Goal: Information Seeking & Learning: Learn about a topic

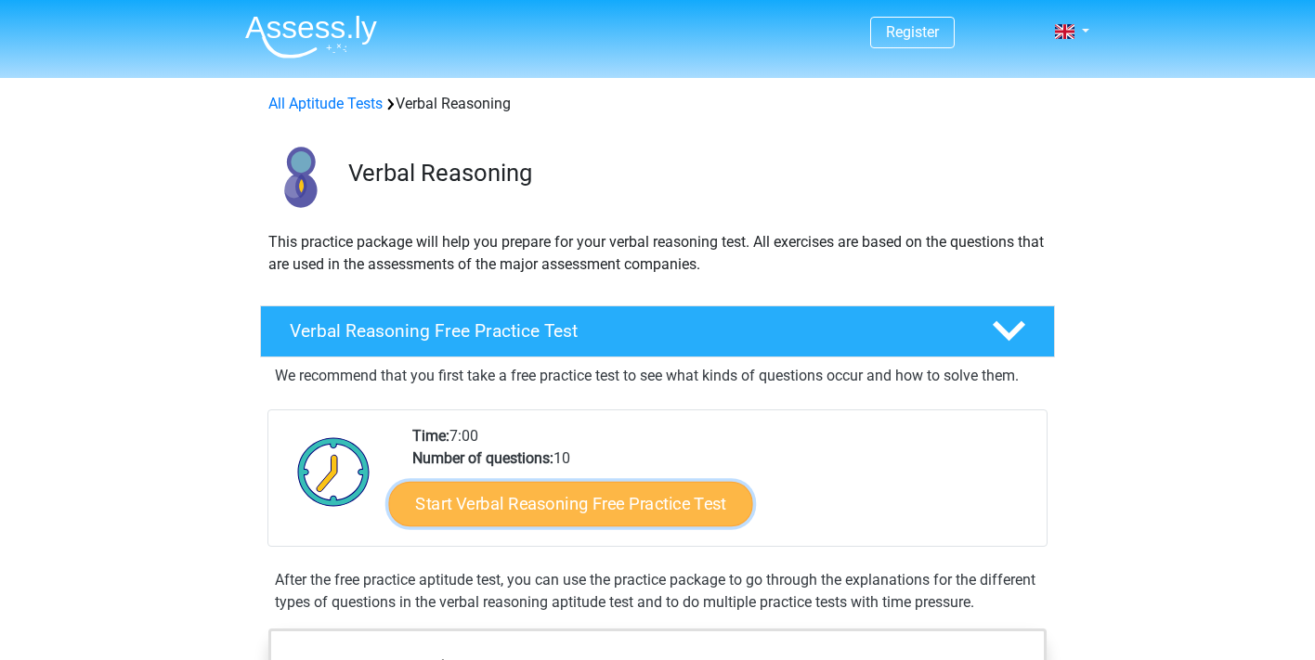
click at [615, 497] on link "Start Verbal Reasoning Free Practice Test" at bounding box center [571, 504] width 364 height 45
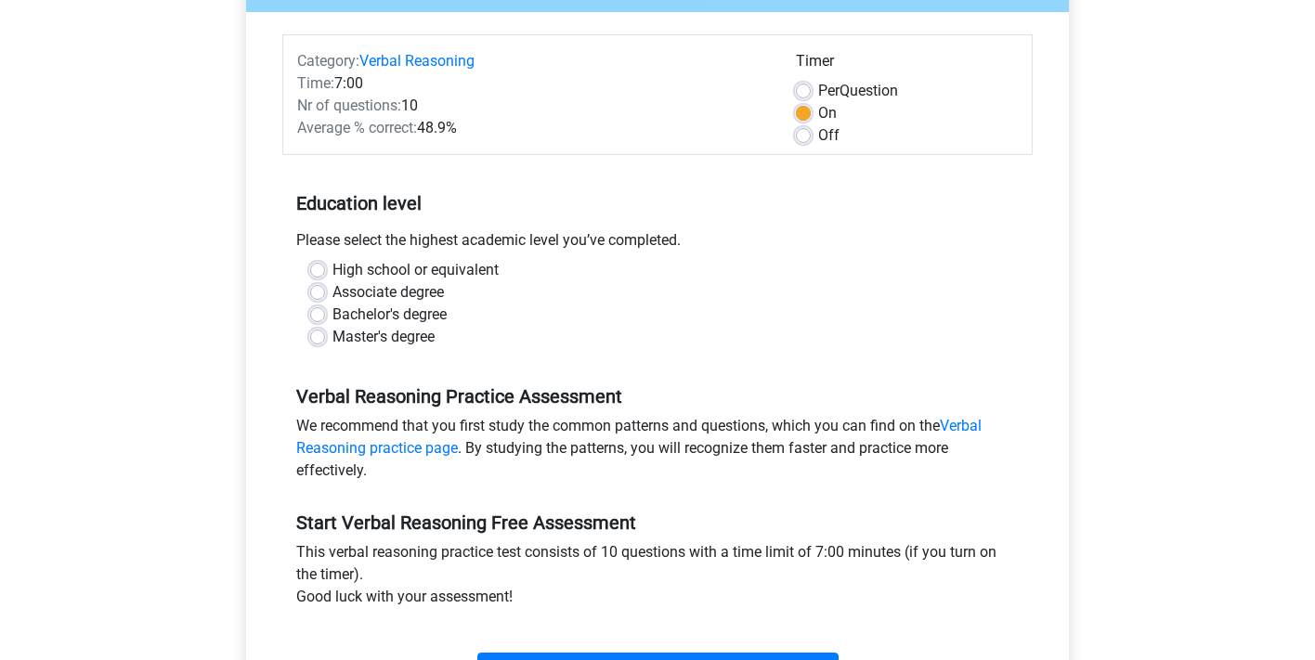
scroll to position [209, 0]
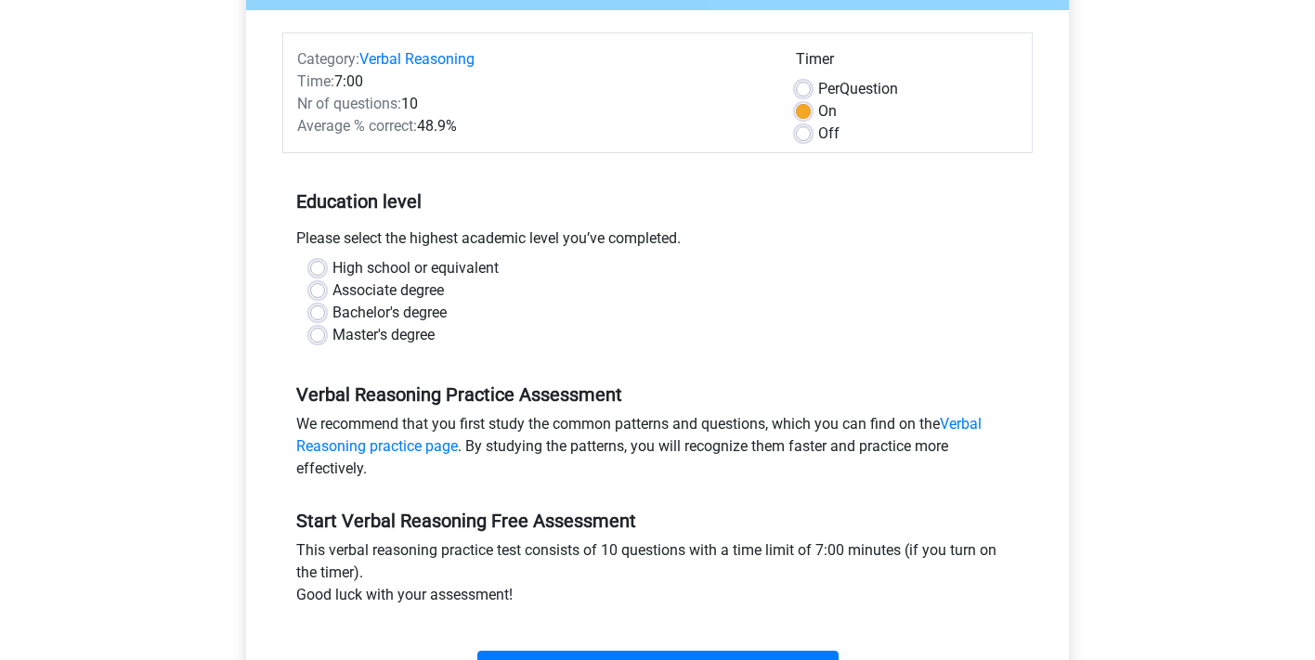
click at [333, 310] on label "Bachelor's degree" at bounding box center [390, 313] width 114 height 22
click at [320, 310] on input "Bachelor's degree" at bounding box center [317, 311] width 15 height 19
radio input "true"
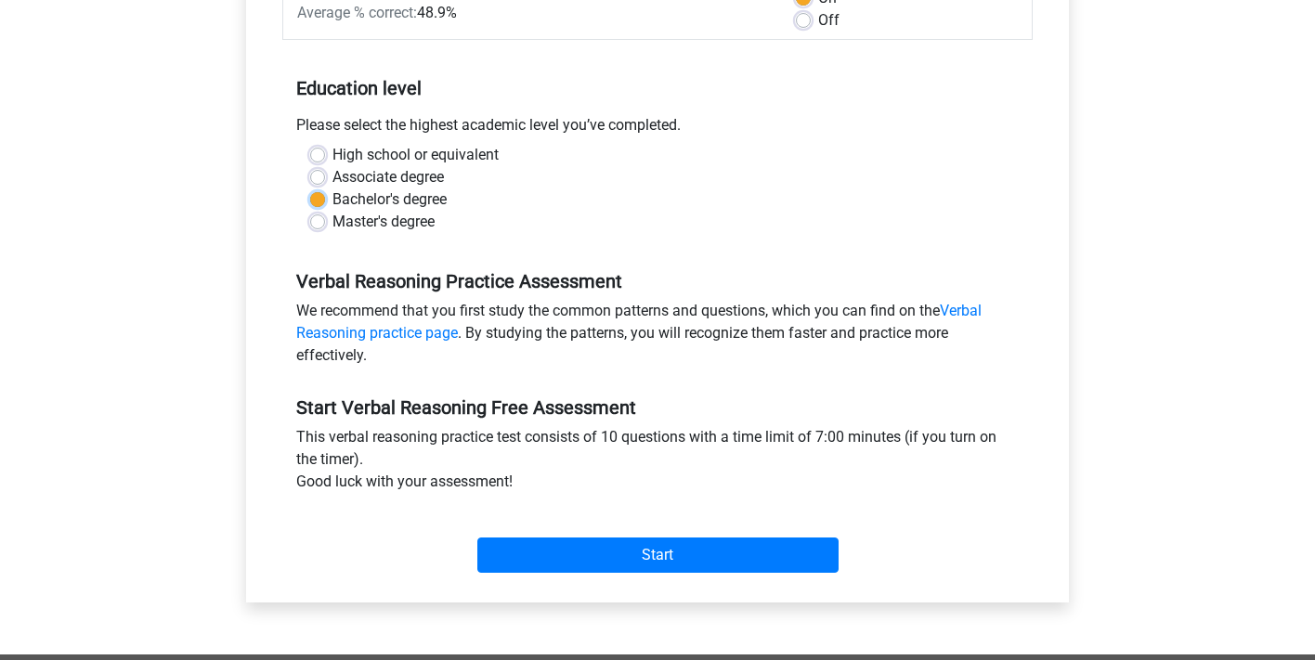
scroll to position [410, 0]
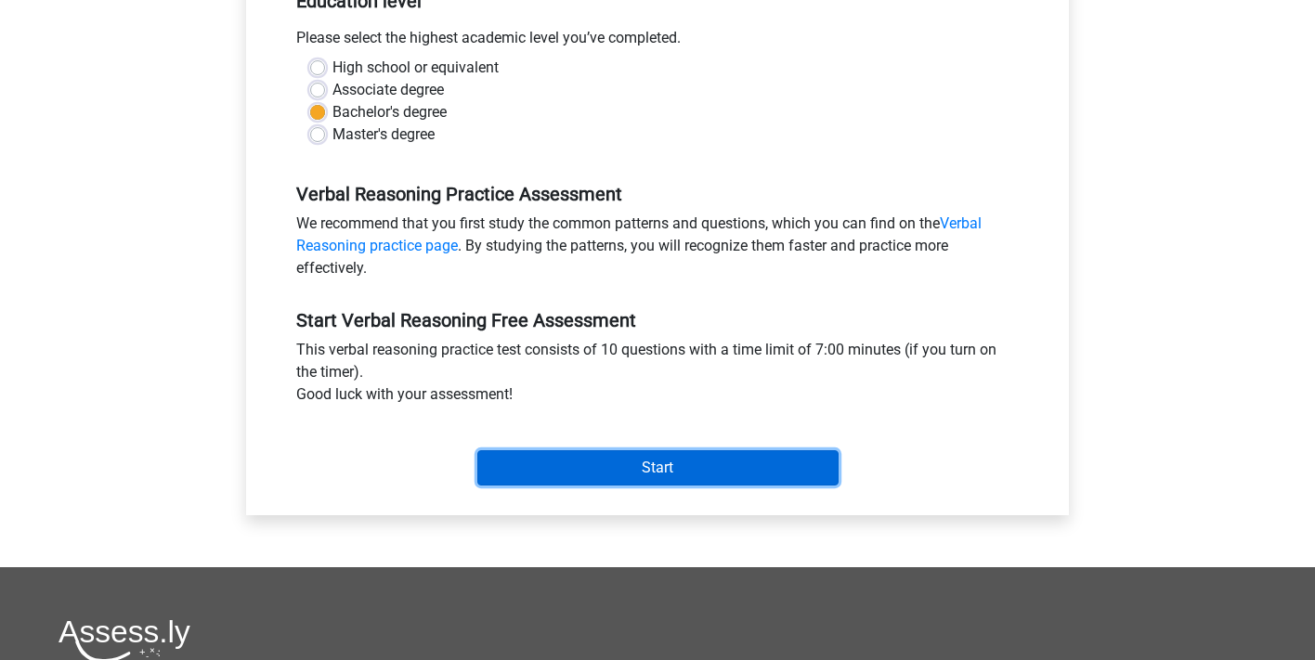
click at [593, 464] on input "Start" at bounding box center [657, 468] width 361 height 35
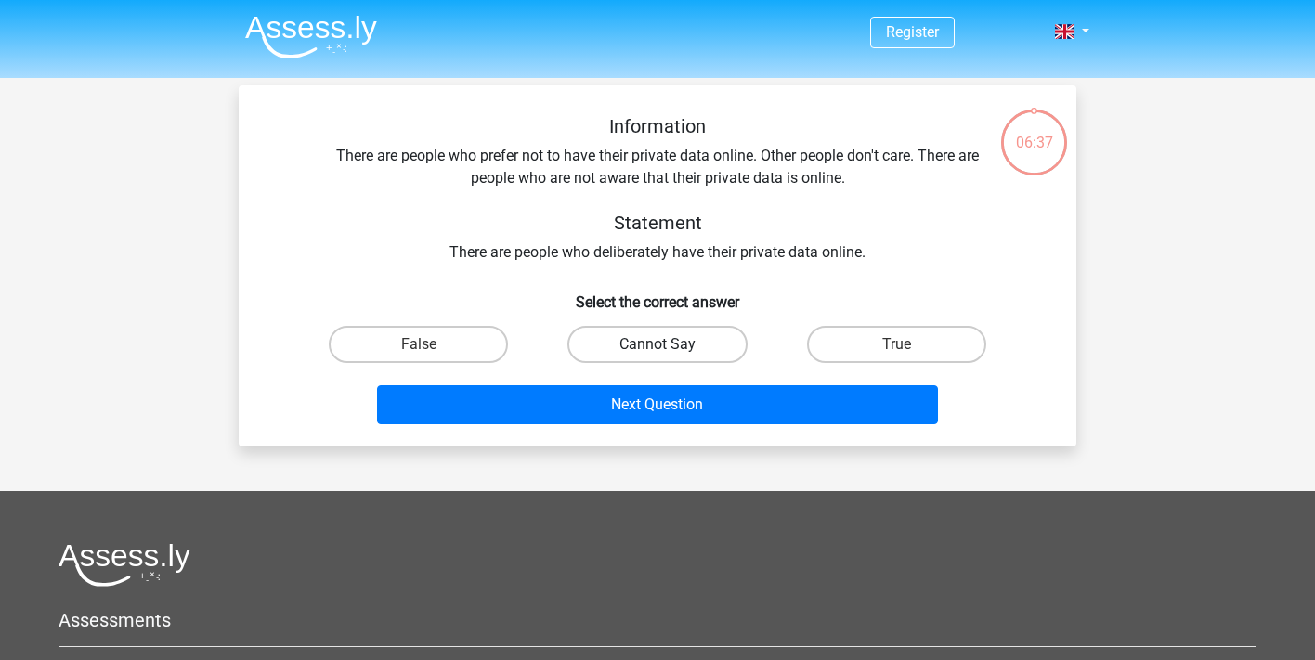
click at [656, 345] on label "Cannot Say" at bounding box center [657, 344] width 179 height 37
click at [658, 345] on input "Cannot Say" at bounding box center [664, 351] width 12 height 12
radio input "true"
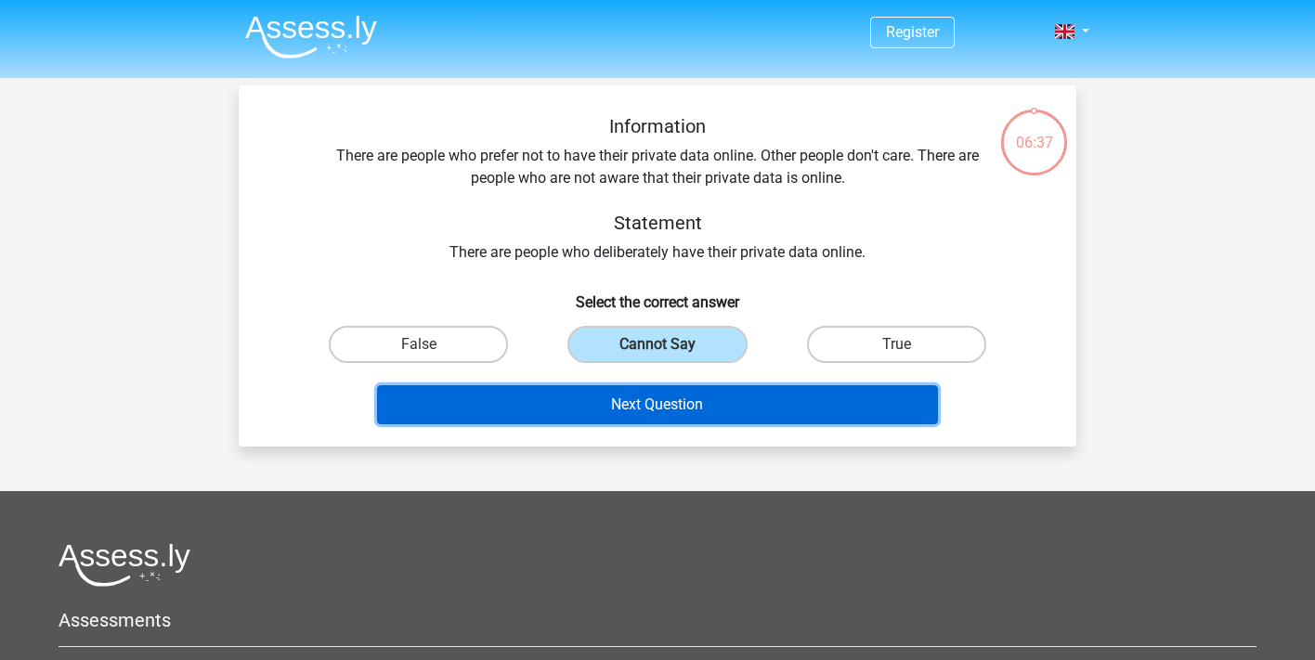
click at [634, 407] on button "Next Question" at bounding box center [658, 404] width 562 height 39
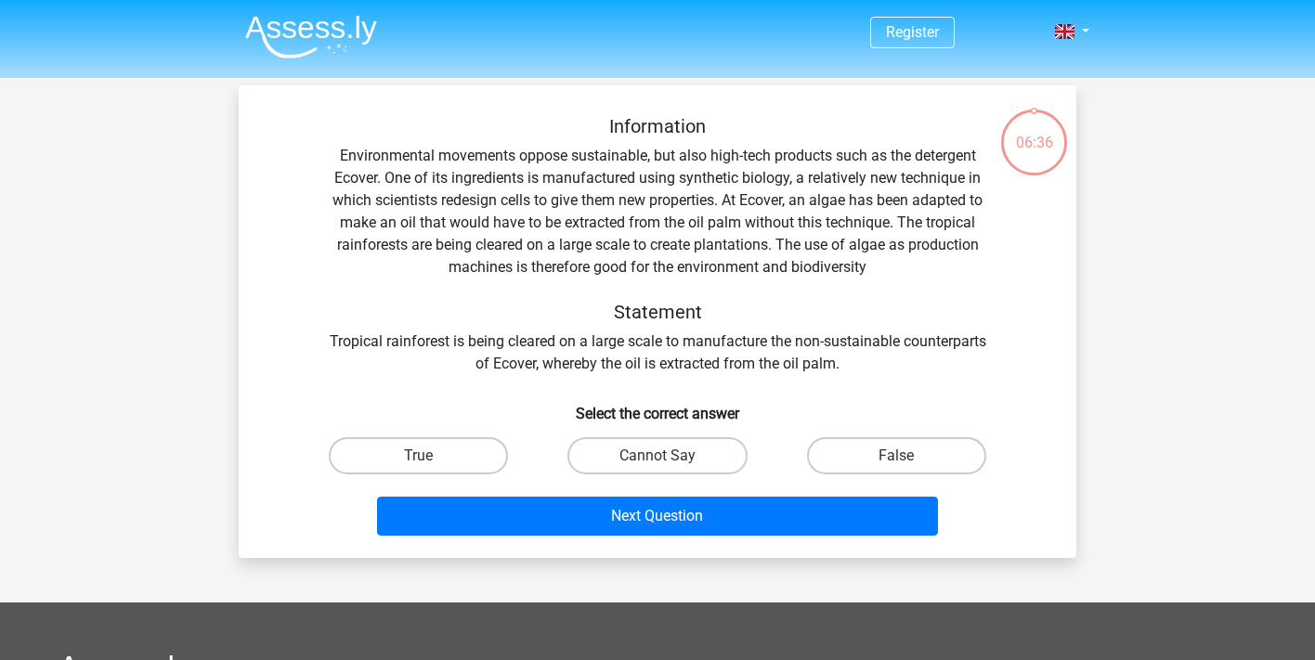
scroll to position [85, 0]
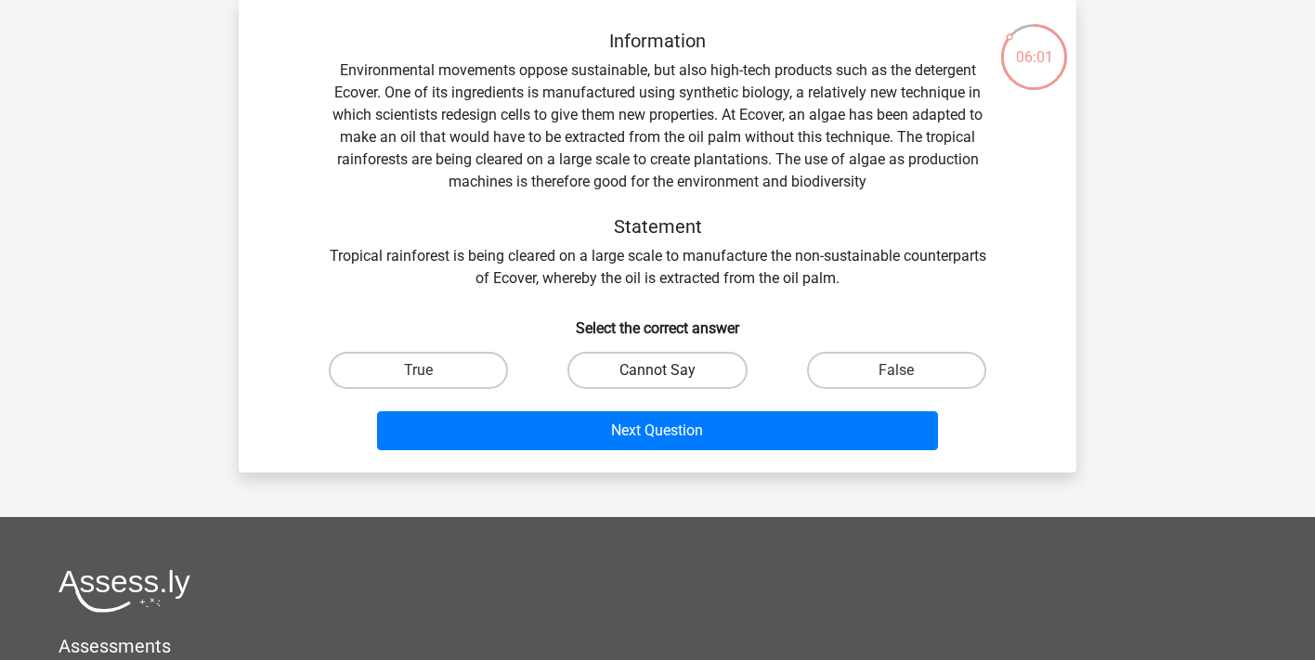
click at [630, 368] on label "Cannot Say" at bounding box center [657, 370] width 179 height 37
click at [658, 371] on input "Cannot Say" at bounding box center [664, 377] width 12 height 12
radio input "true"
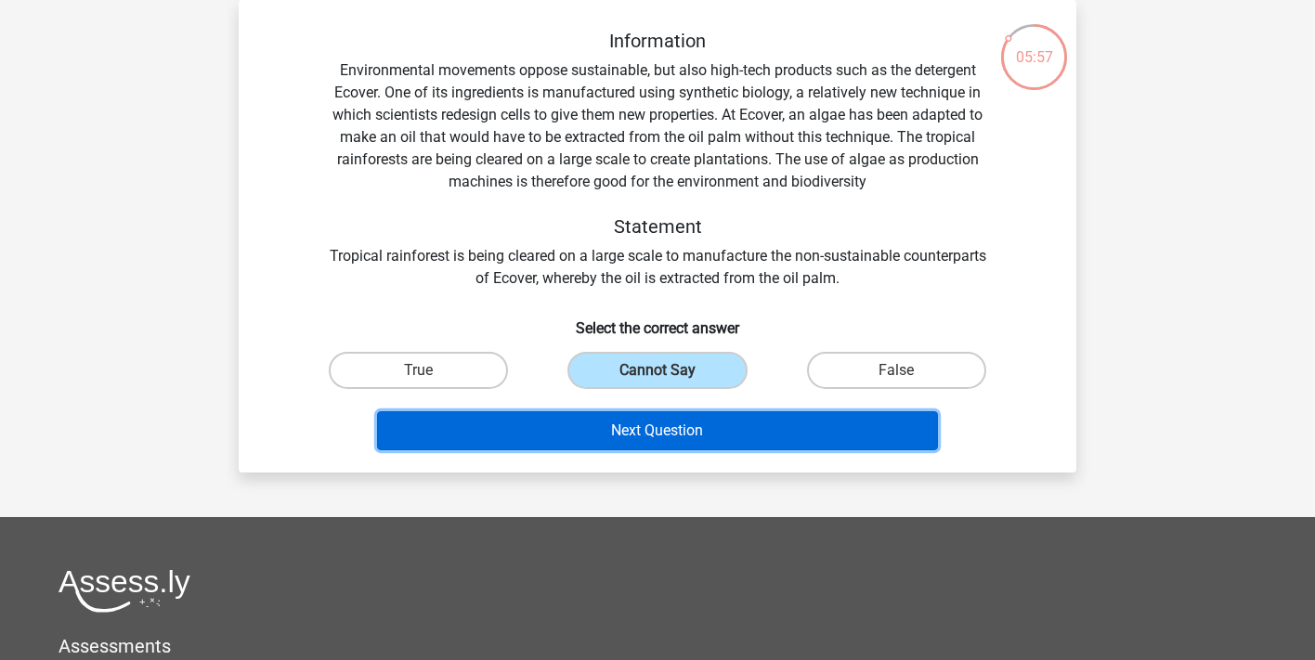
click at [625, 434] on button "Next Question" at bounding box center [658, 431] width 562 height 39
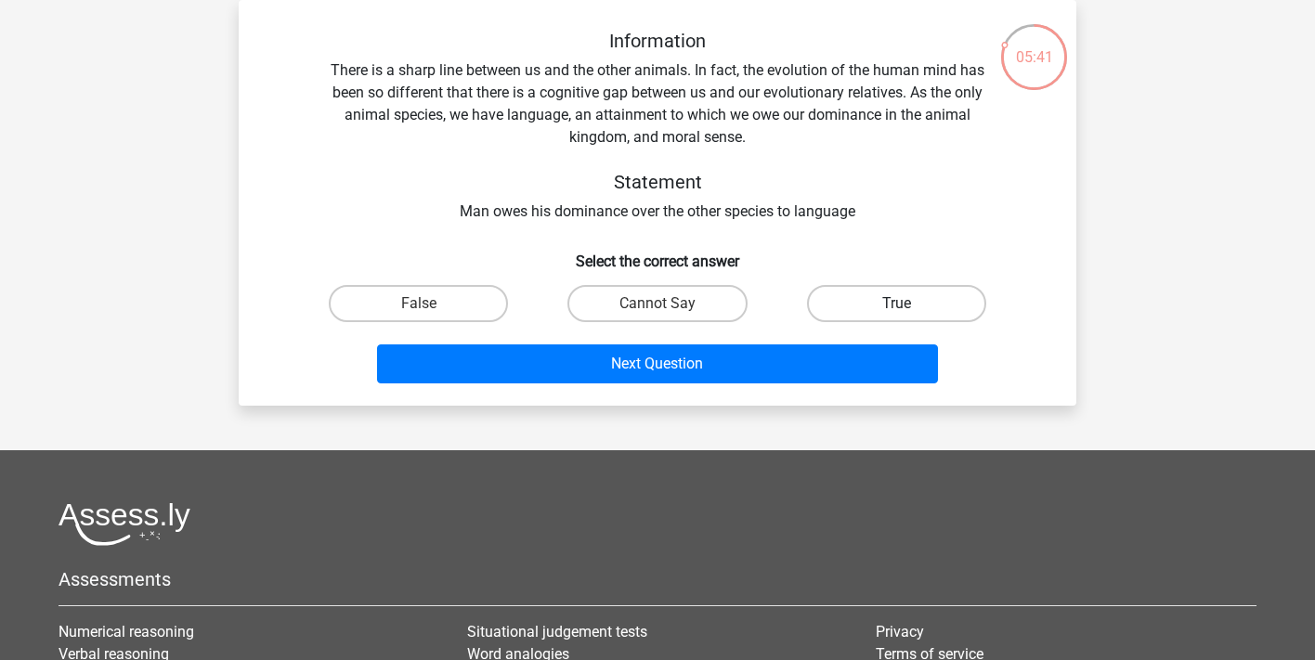
click at [847, 311] on label "True" at bounding box center [896, 303] width 179 height 37
click at [896, 311] on input "True" at bounding box center [902, 310] width 12 height 12
radio input "true"
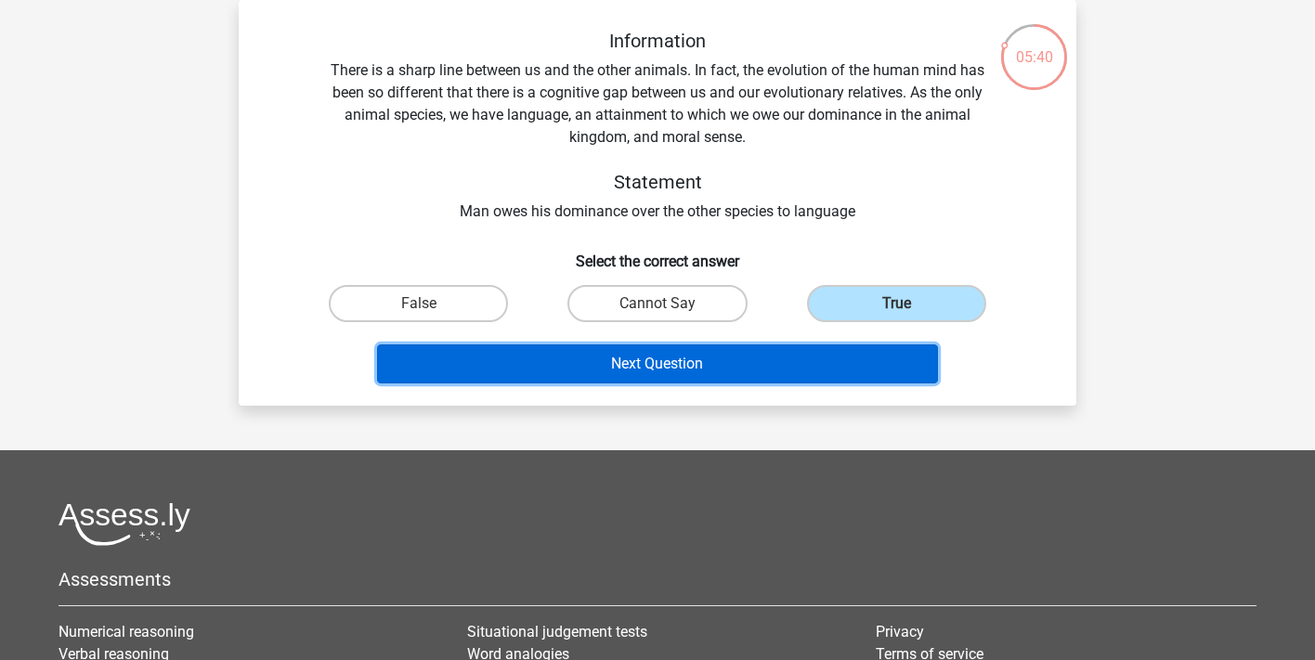
click at [785, 372] on button "Next Question" at bounding box center [658, 364] width 562 height 39
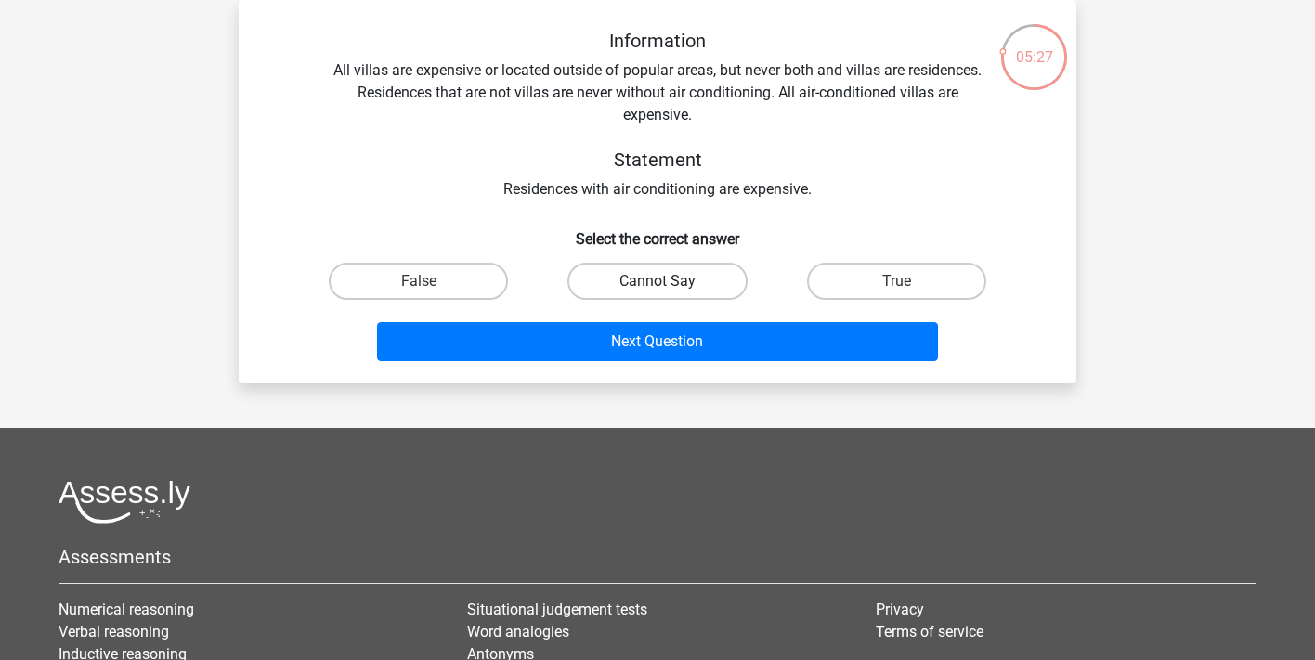
click at [727, 278] on label "Cannot Say" at bounding box center [657, 281] width 179 height 37
click at [670, 281] on input "Cannot Say" at bounding box center [664, 287] width 12 height 12
radio input "true"
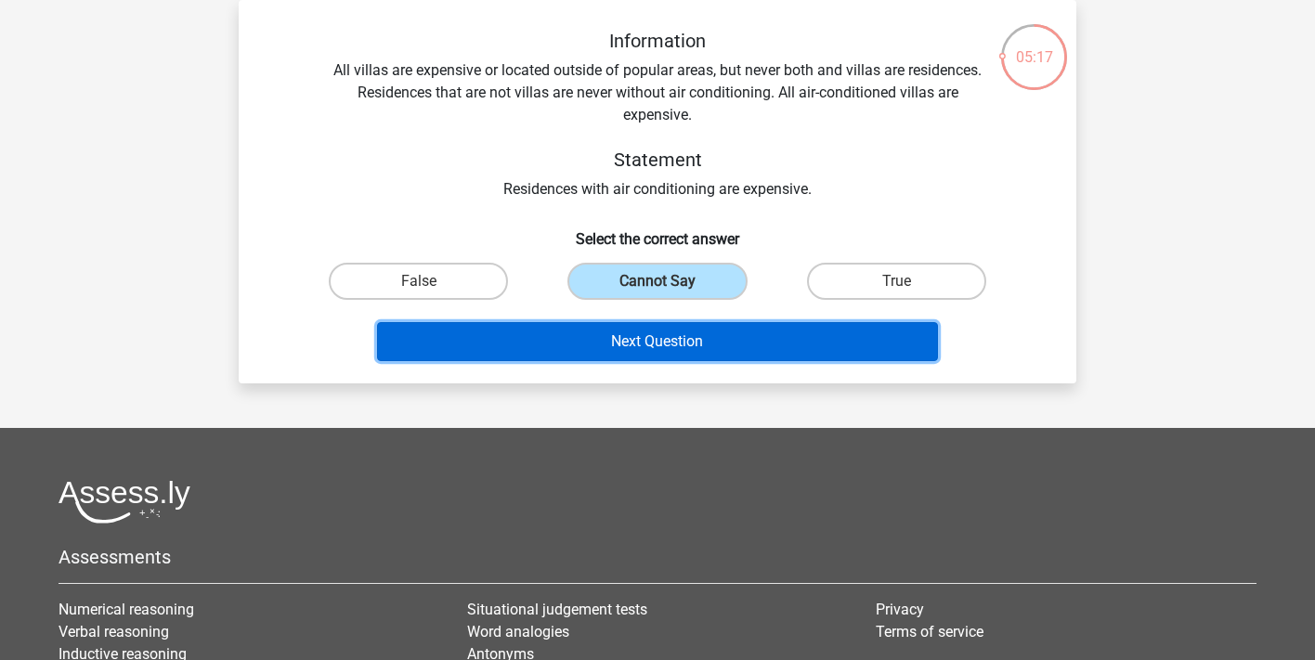
click at [662, 338] on button "Next Question" at bounding box center [658, 341] width 562 height 39
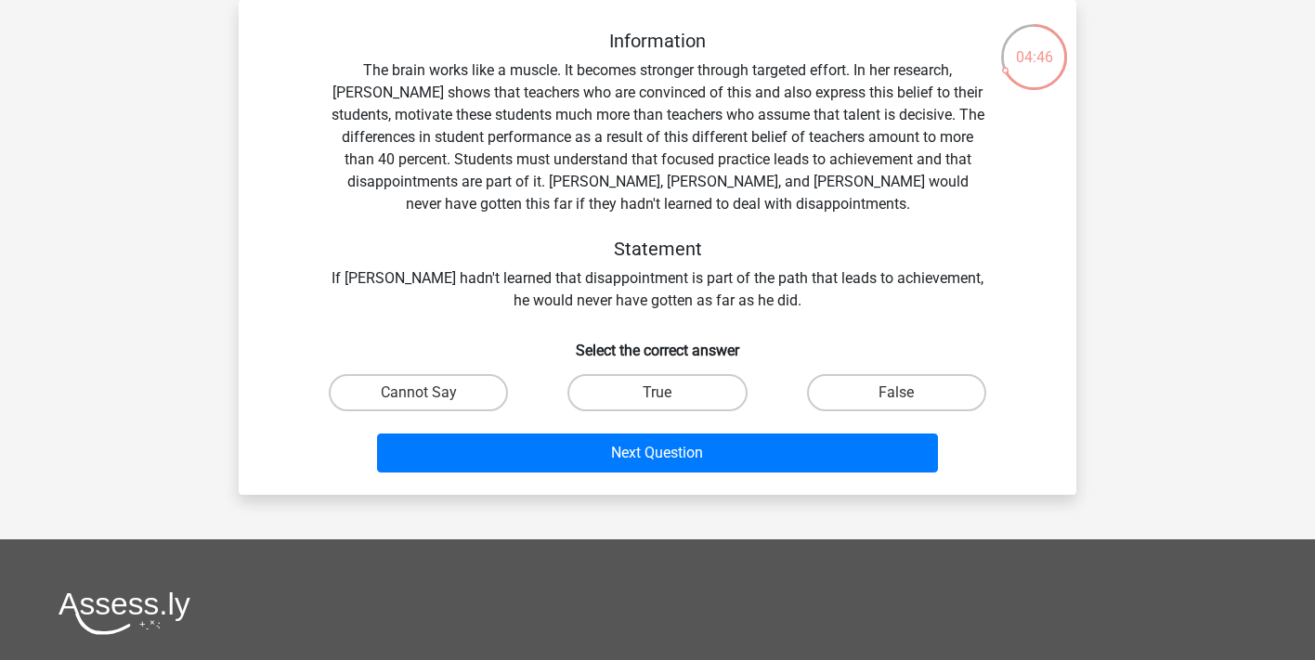
click at [665, 393] on input "True" at bounding box center [664, 399] width 12 height 12
radio input "true"
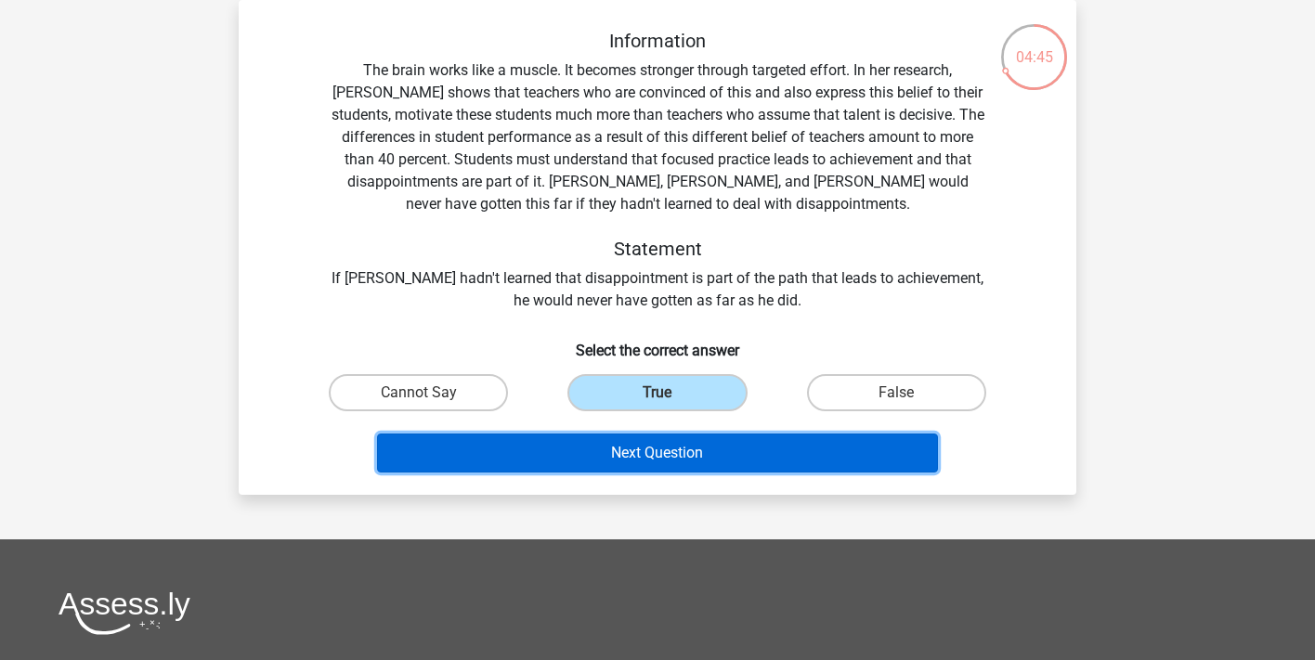
click at [637, 460] on button "Next Question" at bounding box center [658, 453] width 562 height 39
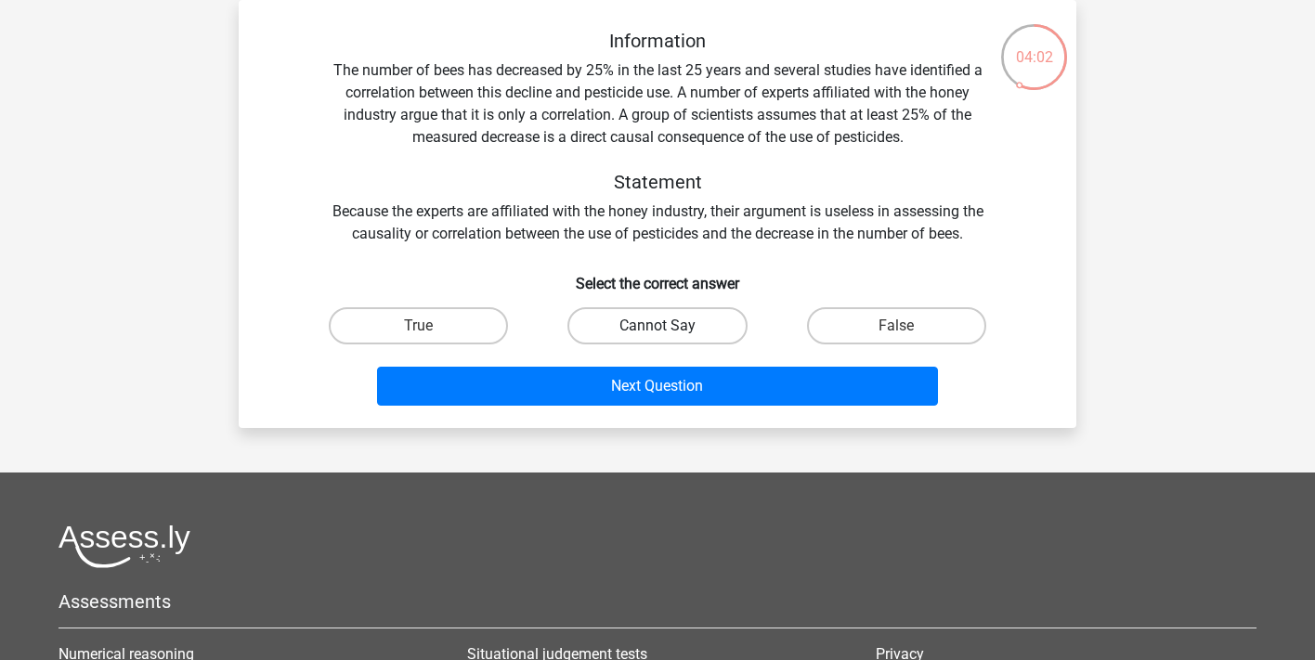
click at [705, 319] on label "Cannot Say" at bounding box center [657, 325] width 179 height 37
click at [670, 326] on input "Cannot Say" at bounding box center [664, 332] width 12 height 12
radio input "true"
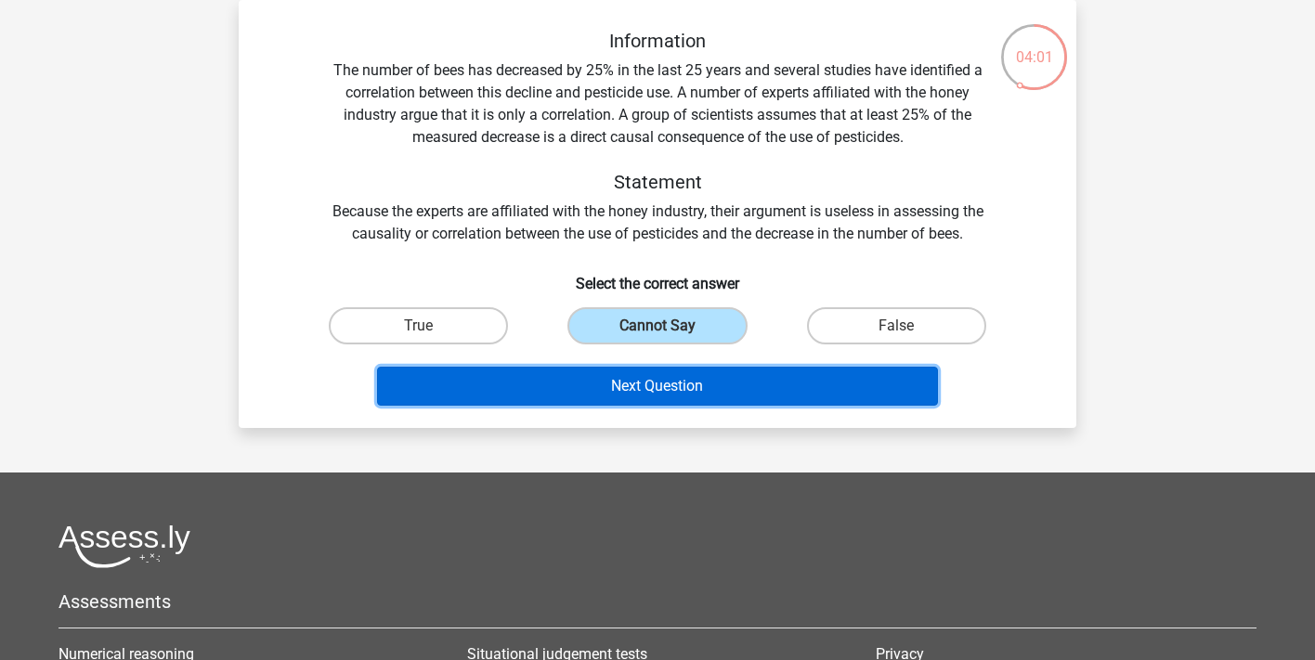
click at [686, 377] on button "Next Question" at bounding box center [658, 386] width 562 height 39
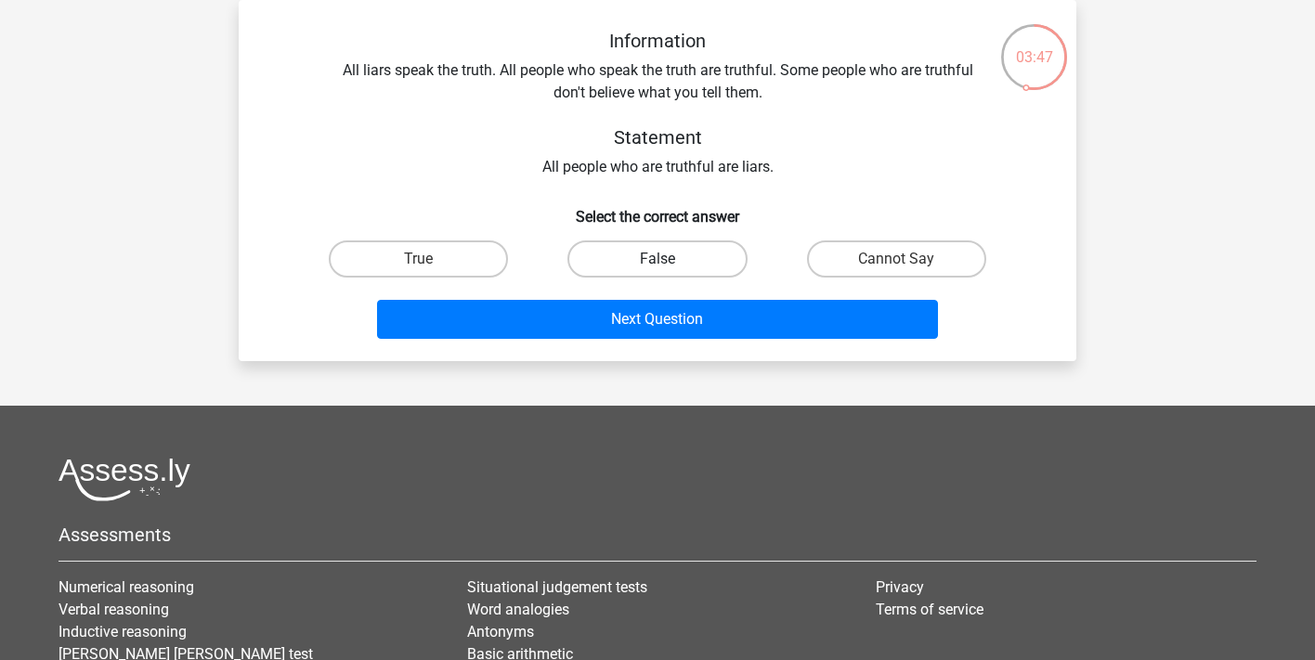
click at [674, 267] on label "False" at bounding box center [657, 259] width 179 height 37
click at [670, 267] on input "False" at bounding box center [664, 265] width 12 height 12
radio input "true"
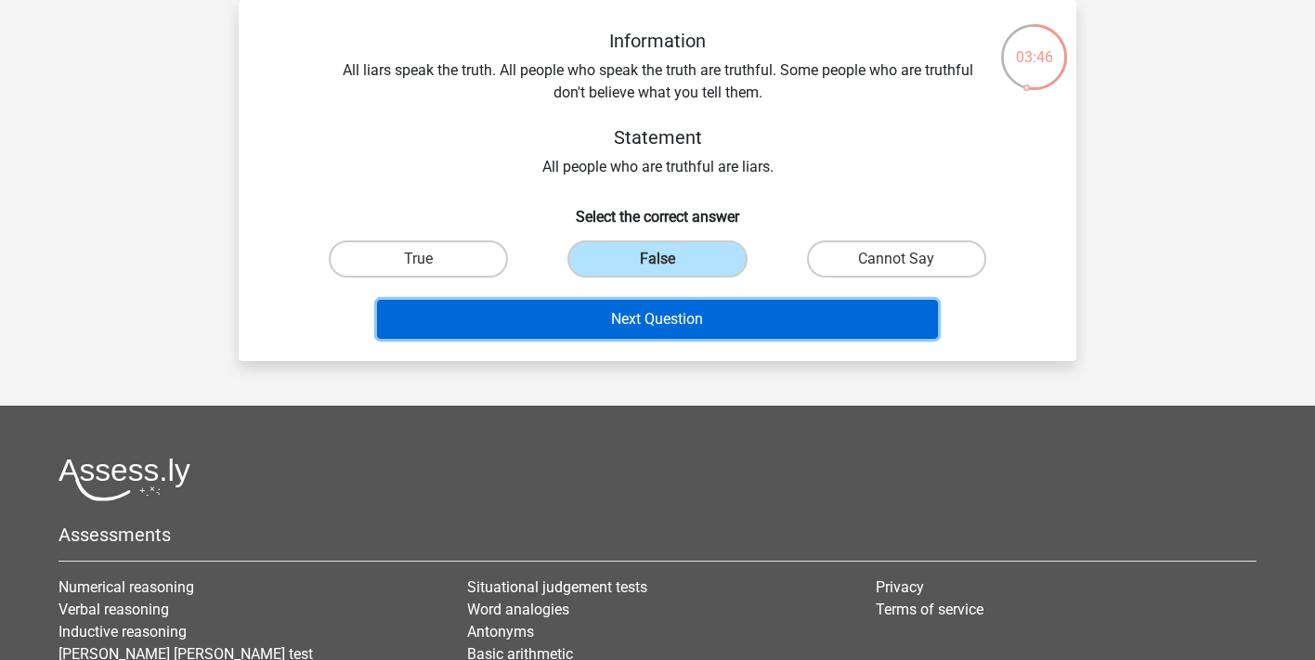
click at [660, 319] on button "Next Question" at bounding box center [658, 319] width 562 height 39
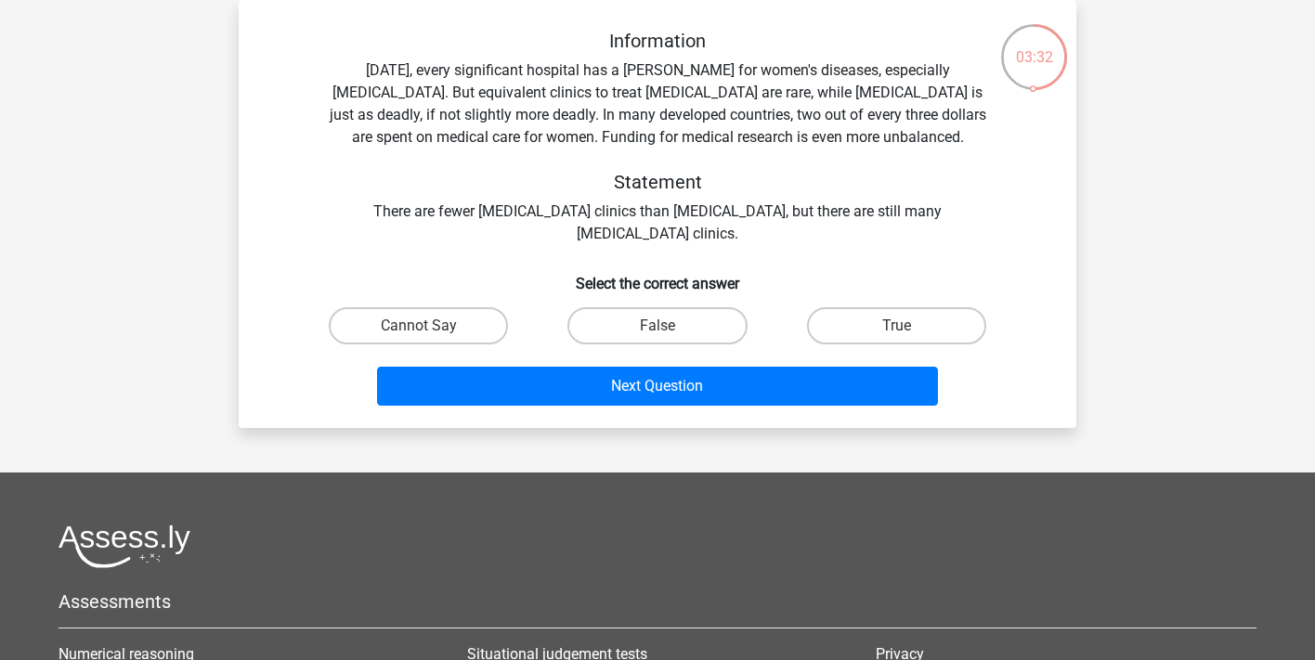
click at [660, 319] on label "False" at bounding box center [657, 325] width 179 height 37
click at [660, 326] on input "False" at bounding box center [664, 332] width 12 height 12
radio input "true"
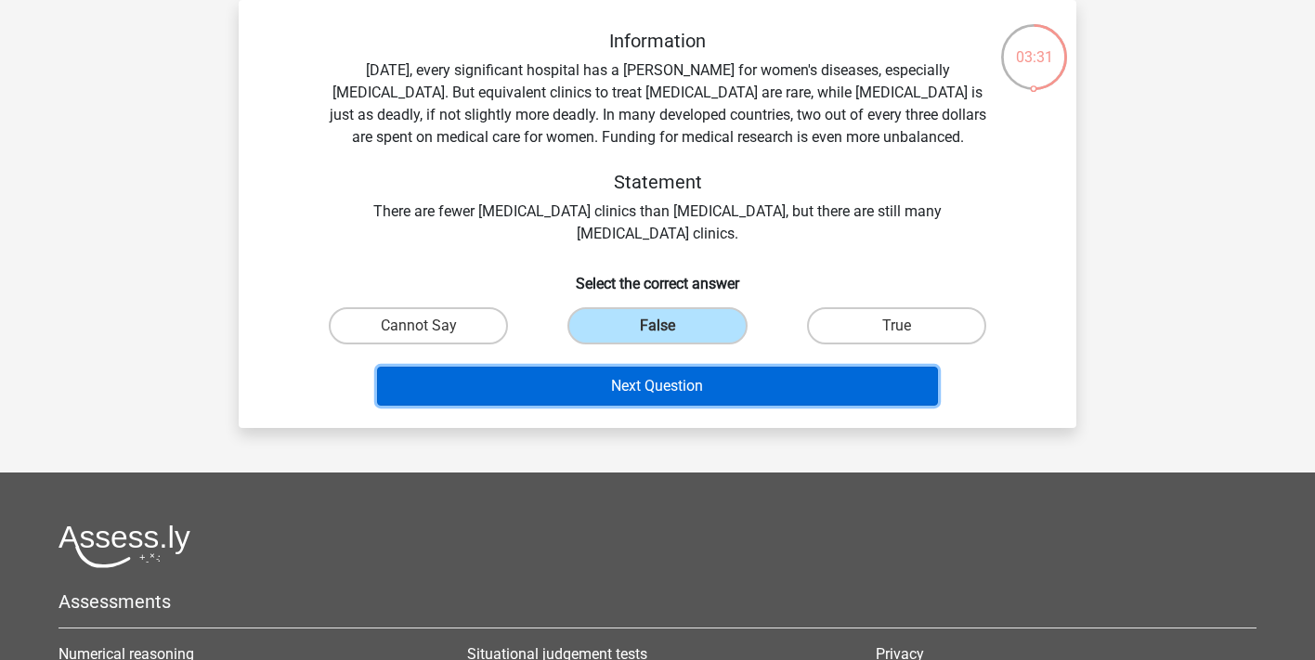
click at [638, 399] on button "Next Question" at bounding box center [658, 386] width 562 height 39
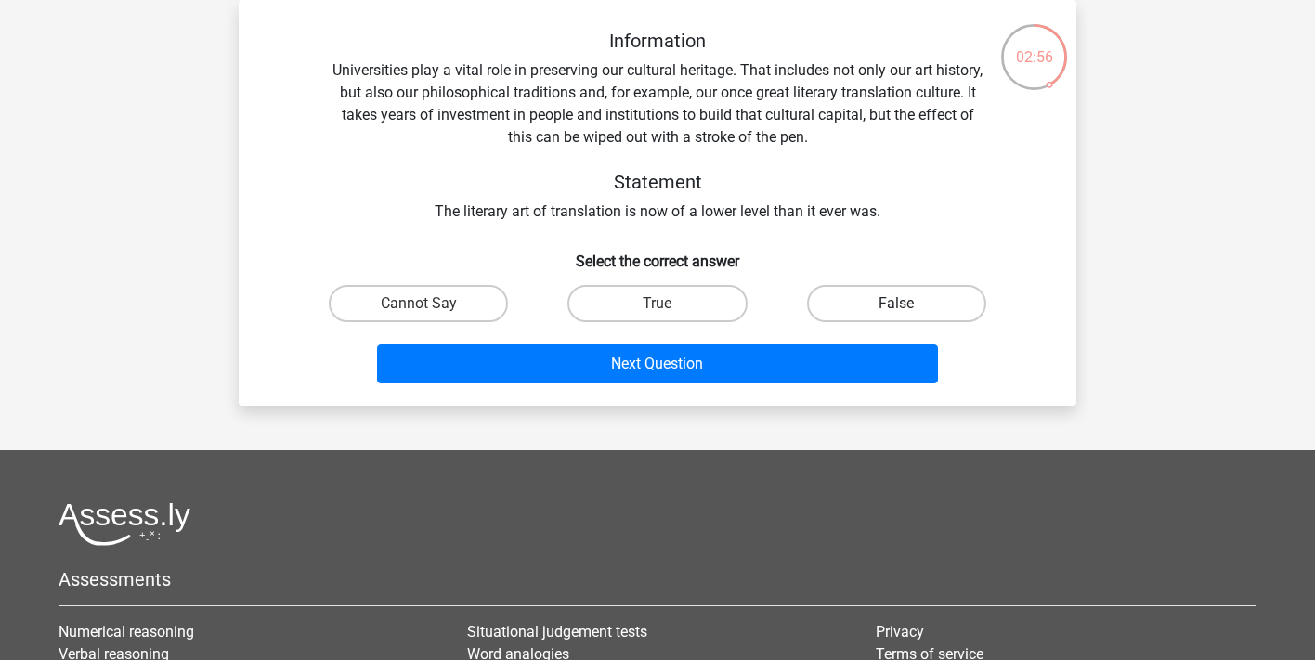
click at [839, 311] on label "False" at bounding box center [896, 303] width 179 height 37
click at [896, 311] on input "False" at bounding box center [902, 310] width 12 height 12
radio input "true"
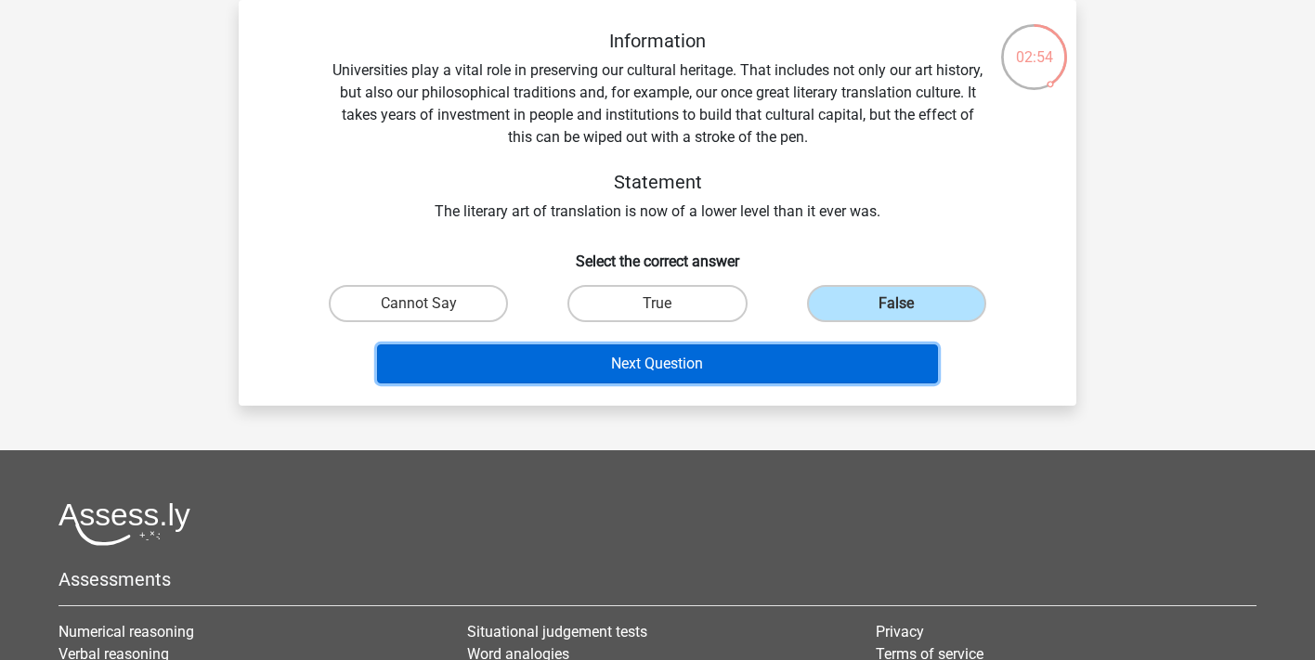
click at [798, 354] on button "Next Question" at bounding box center [658, 364] width 562 height 39
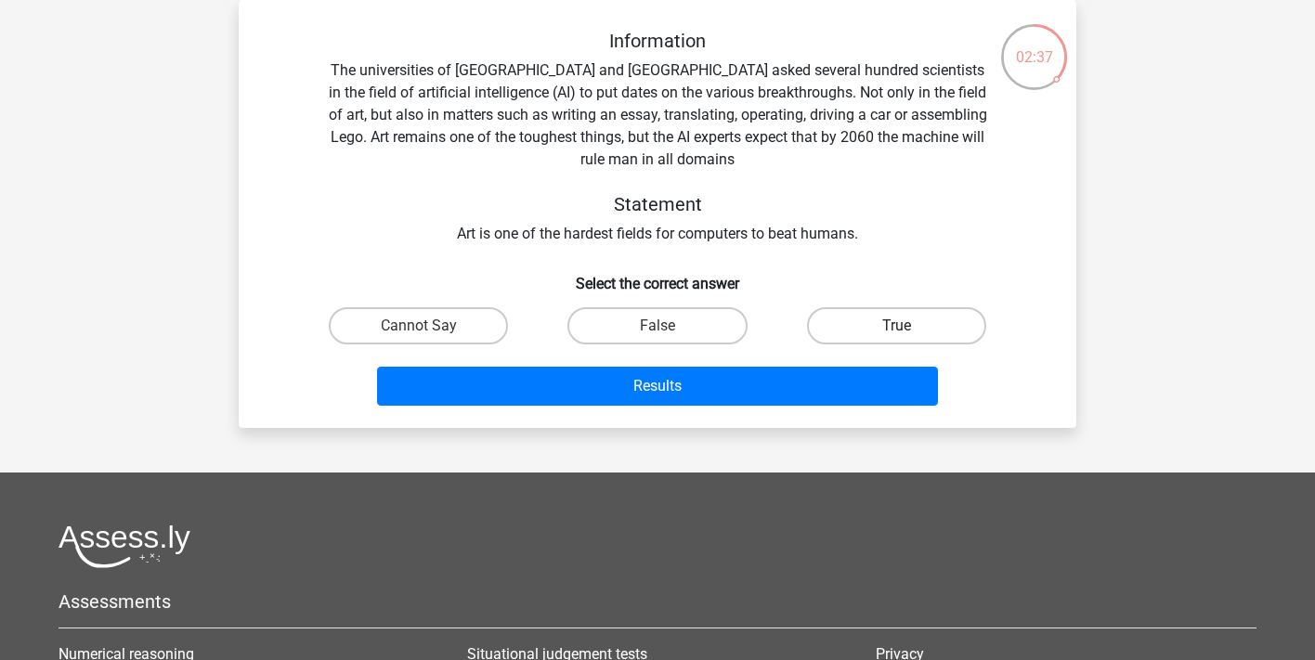
click at [823, 330] on label "True" at bounding box center [896, 325] width 179 height 37
click at [896, 330] on input "True" at bounding box center [902, 332] width 12 height 12
radio input "true"
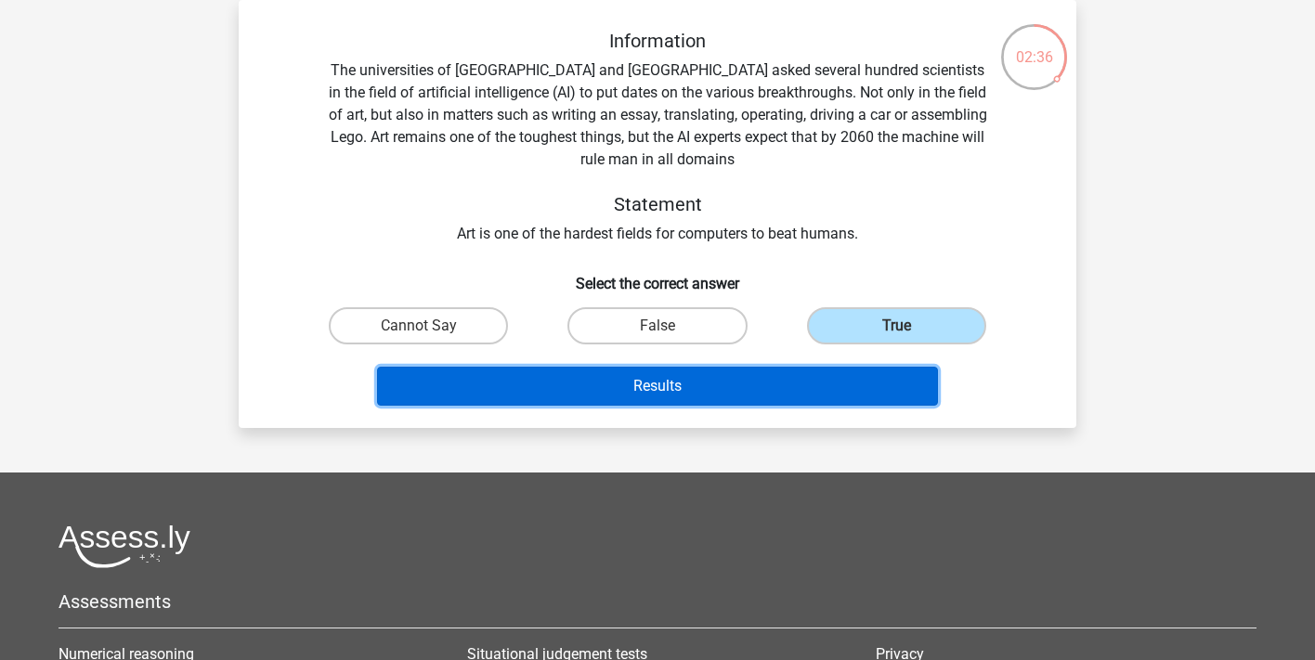
click at [791, 372] on button "Results" at bounding box center [658, 386] width 562 height 39
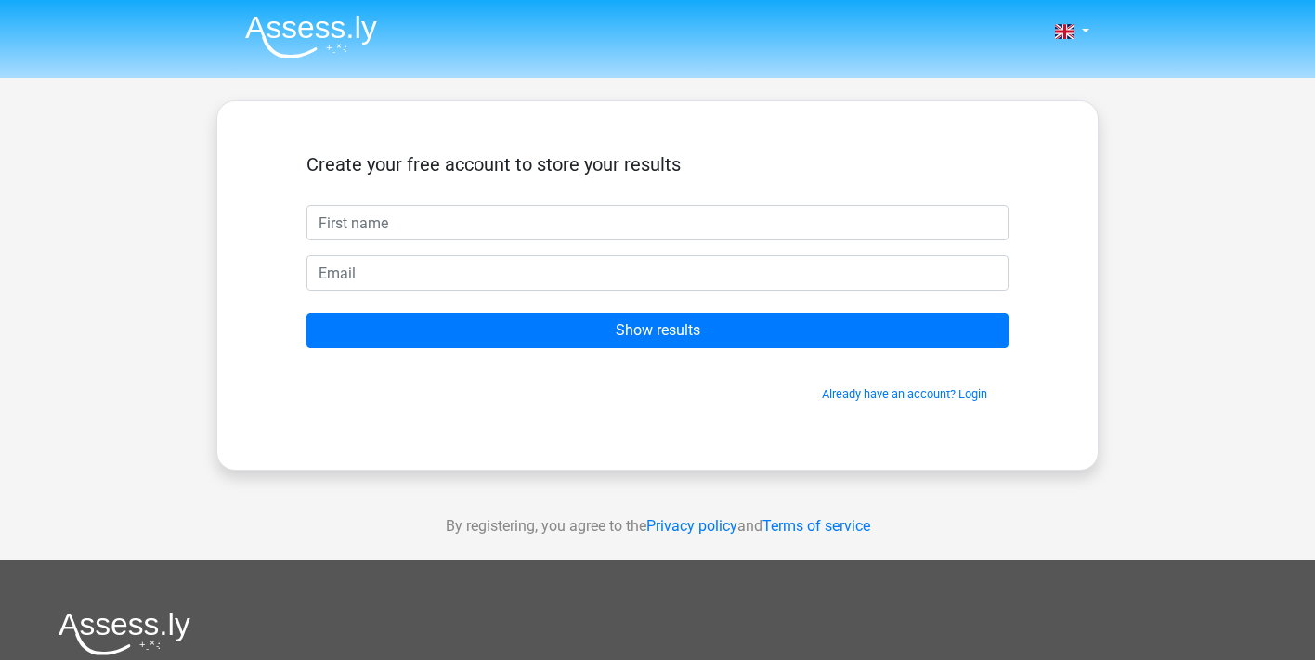
drag, startPoint x: 380, startPoint y: 31, endPoint x: 286, endPoint y: 31, distance: 93.8
click at [286, 31] on nav "Nederlands English" at bounding box center [657, 33] width 855 height 60
click at [981, 395] on link "Already have an account? Login" at bounding box center [904, 394] width 165 height 14
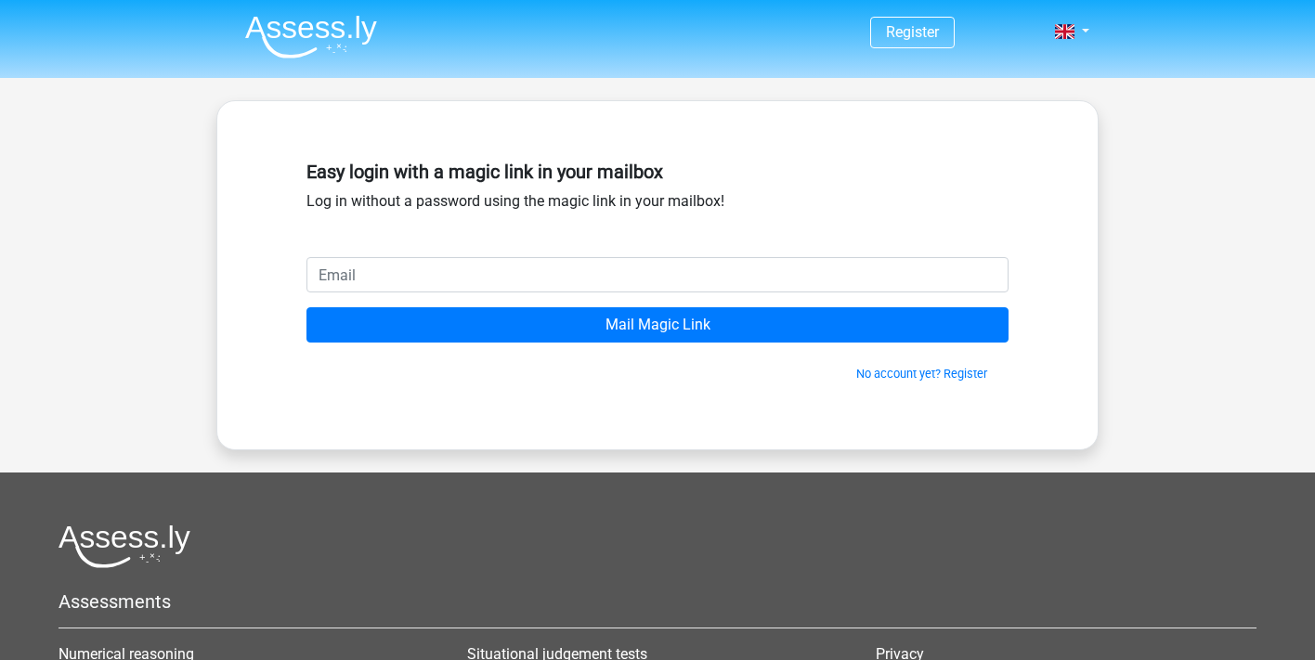
click at [489, 274] on input "email" at bounding box center [658, 274] width 702 height 35
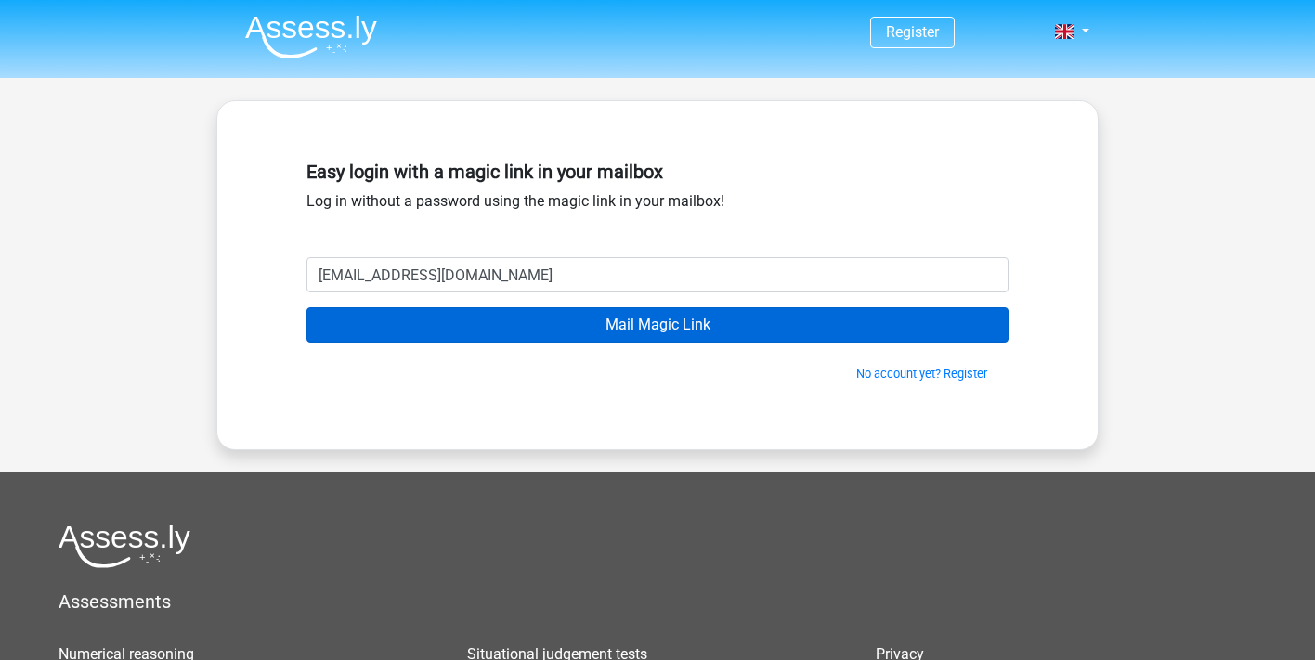
type input "fani4gian@gmail.com"
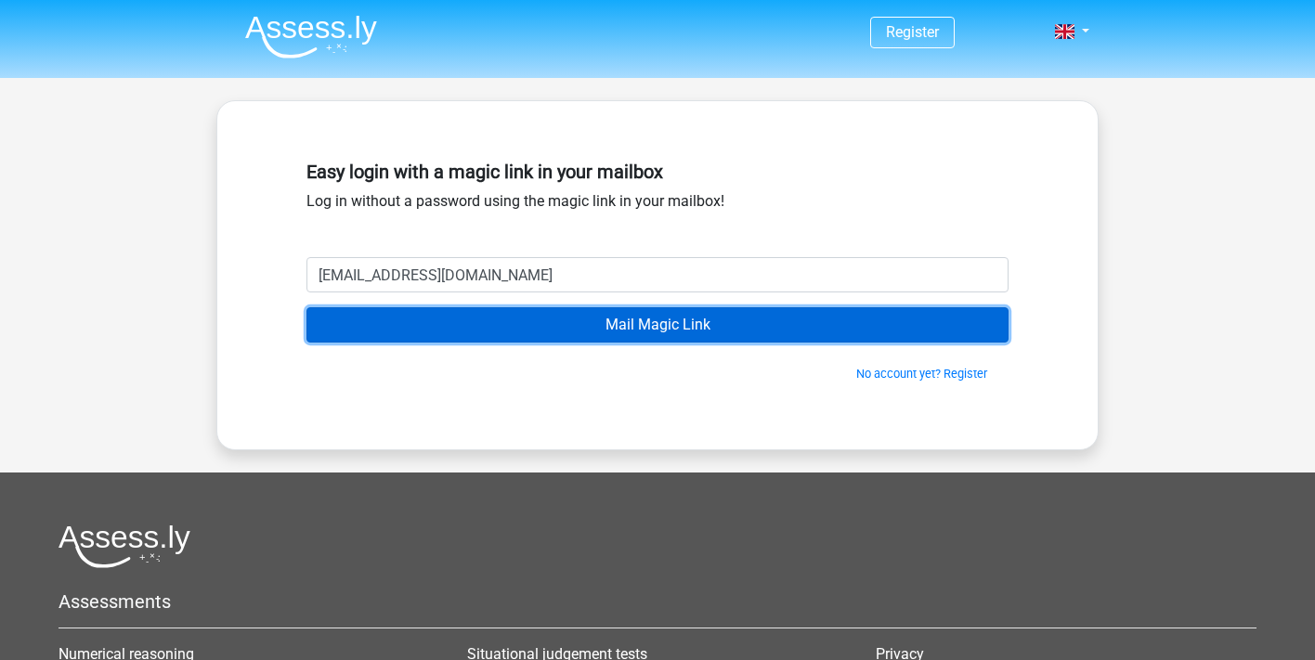
click at [622, 328] on input "Mail Magic Link" at bounding box center [658, 324] width 702 height 35
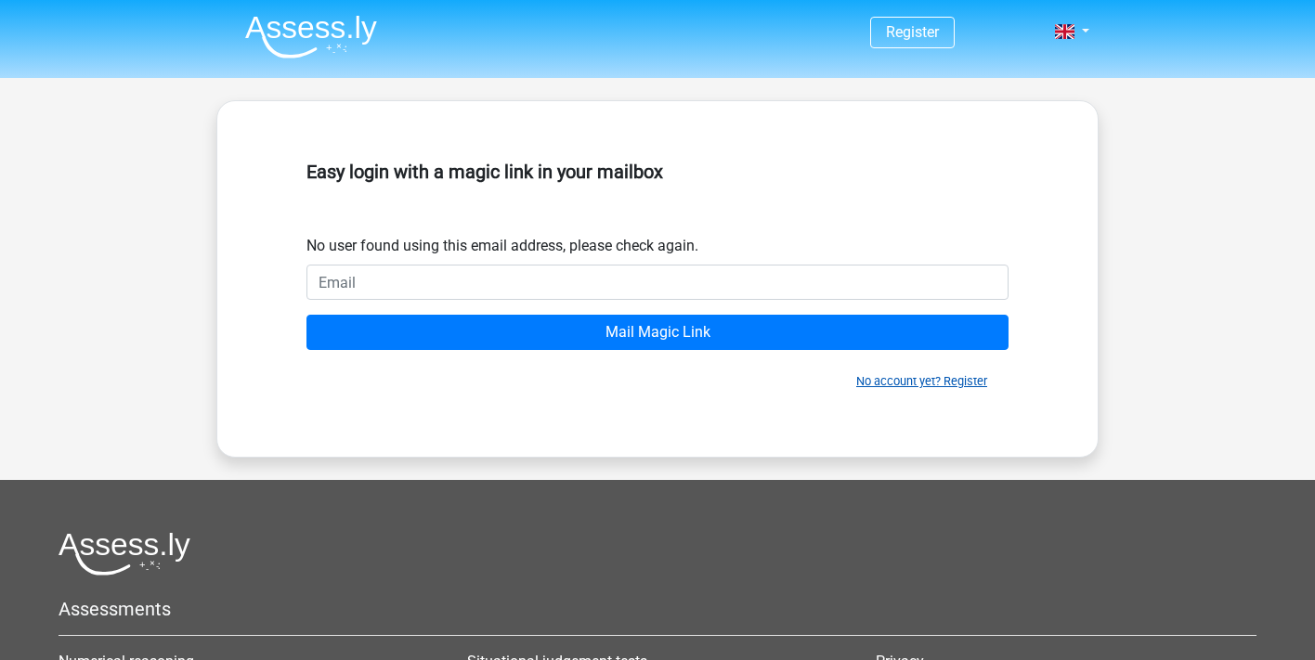
click at [973, 385] on link "No account yet? Register" at bounding box center [921, 381] width 131 height 14
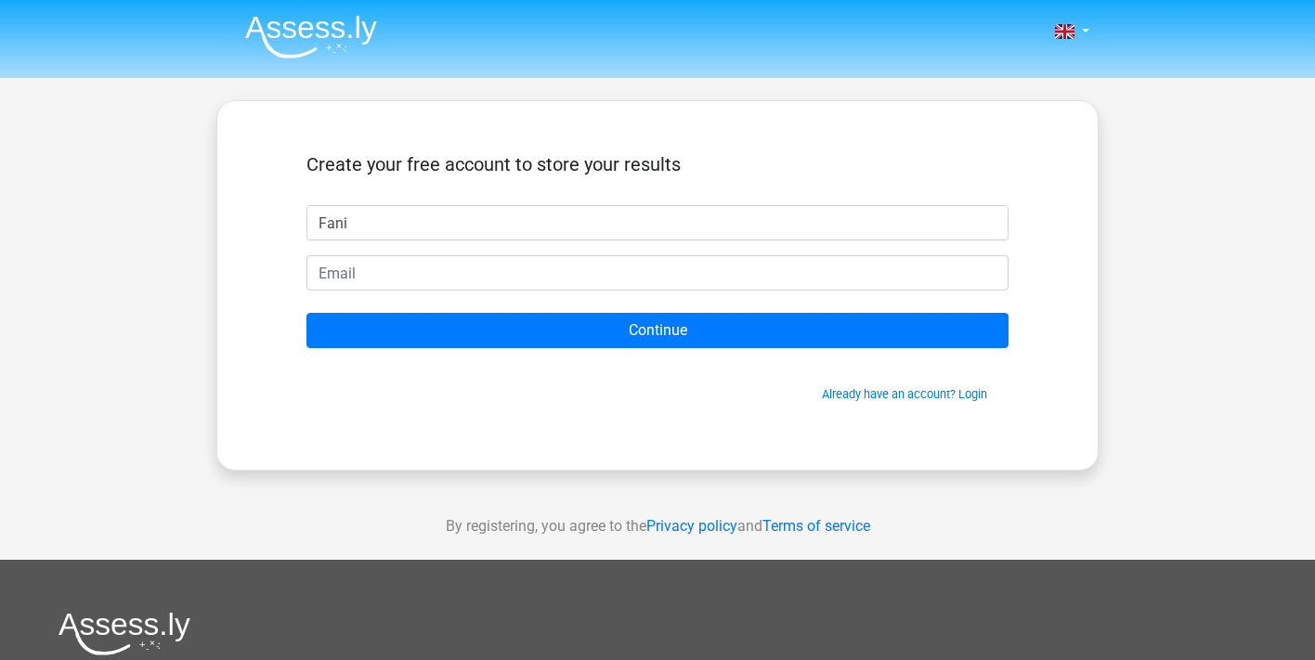
type input "Fani"
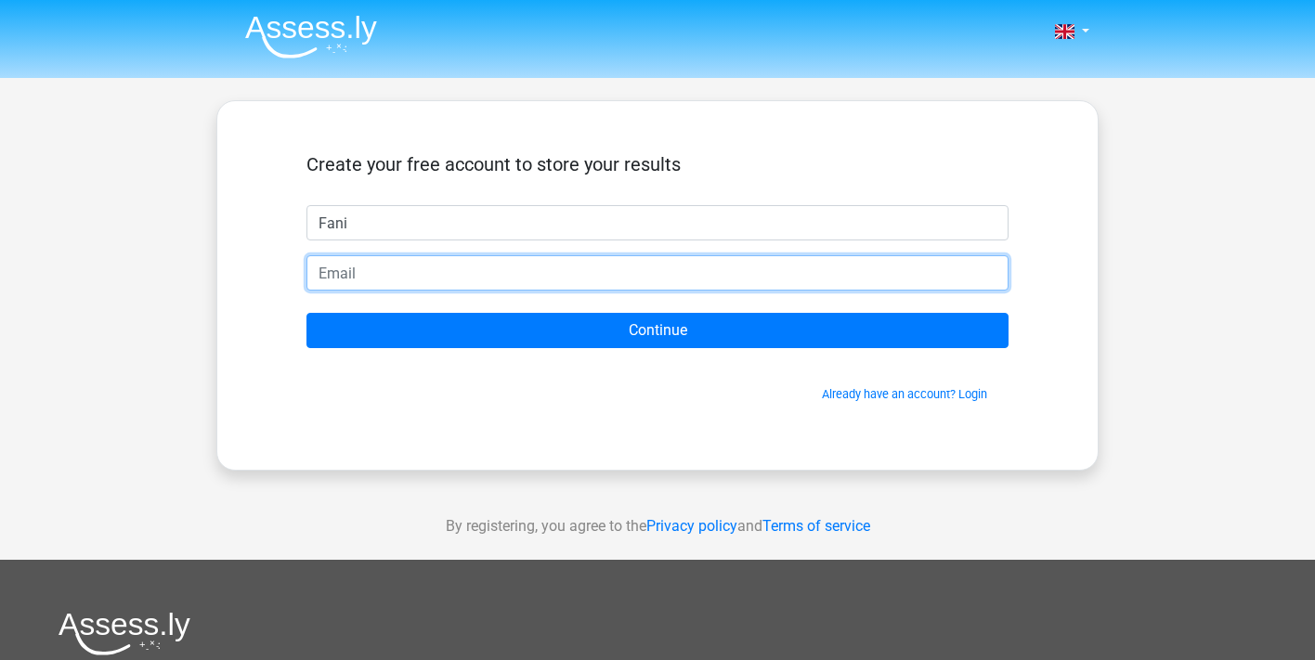
click at [340, 269] on input "email" at bounding box center [658, 272] width 702 height 35
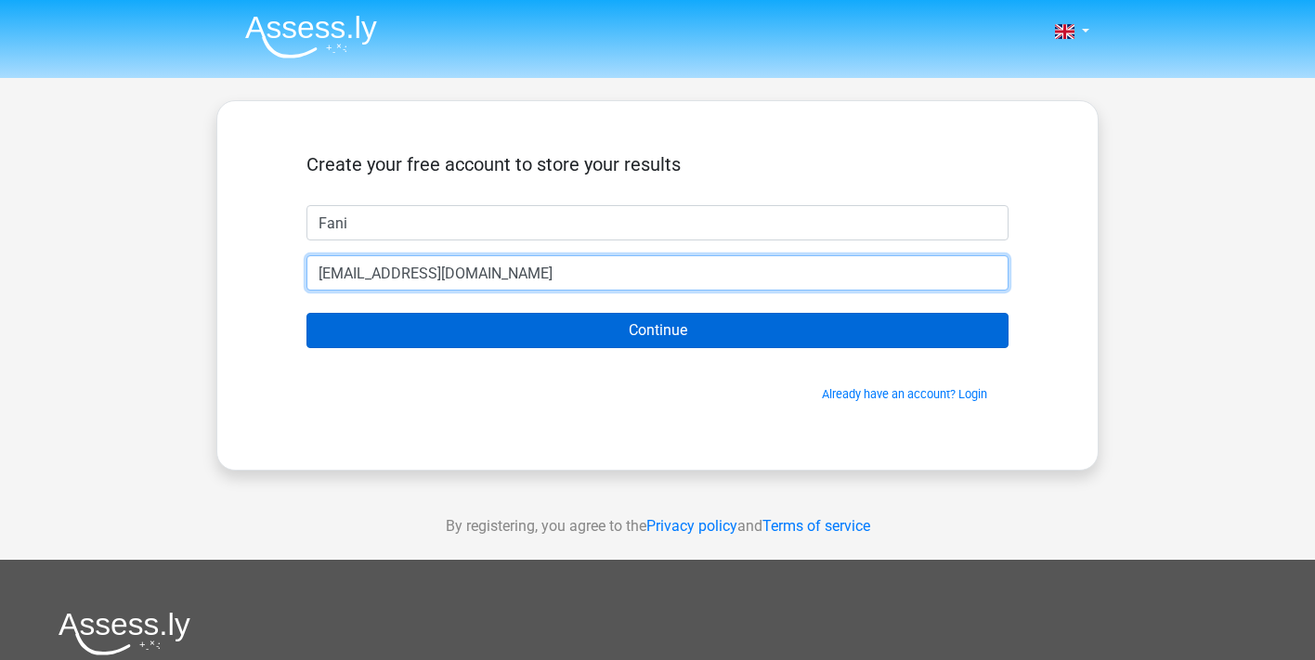
type input "[EMAIL_ADDRESS][DOMAIN_NAME]"
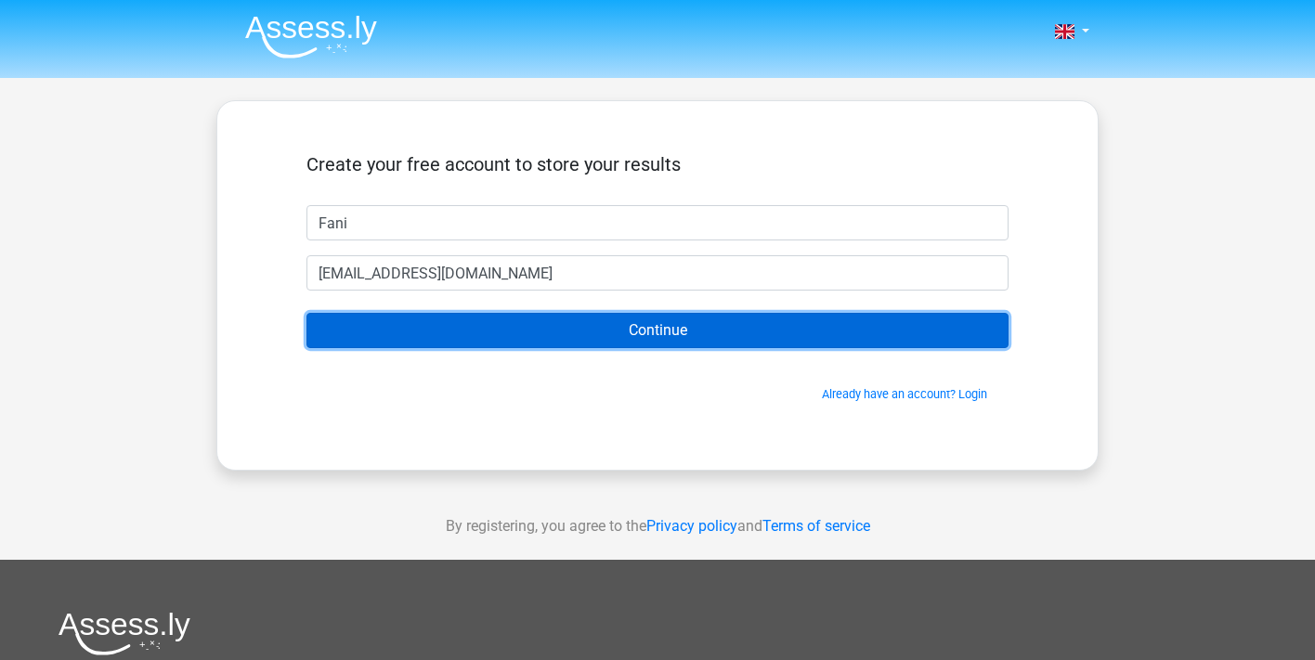
click at [422, 334] on input "Continue" at bounding box center [658, 330] width 702 height 35
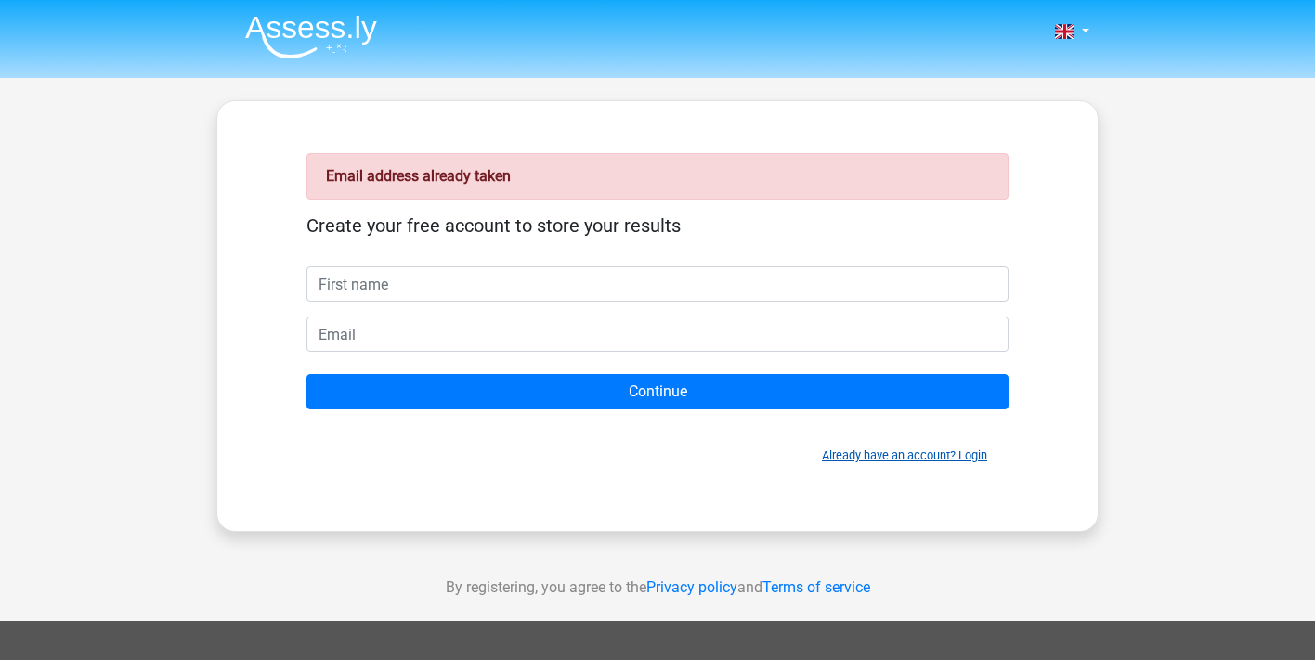
click at [912, 457] on link "Already have an account? Login" at bounding box center [904, 456] width 165 height 14
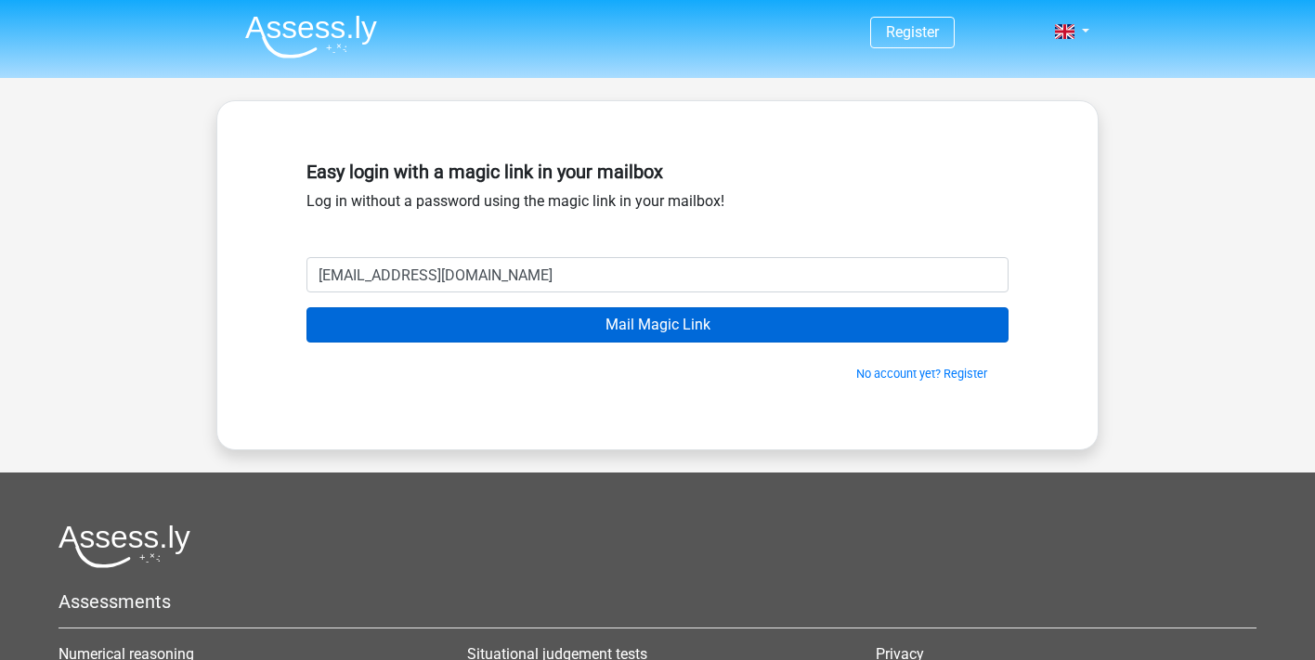
type input "[EMAIL_ADDRESS][DOMAIN_NAME]"
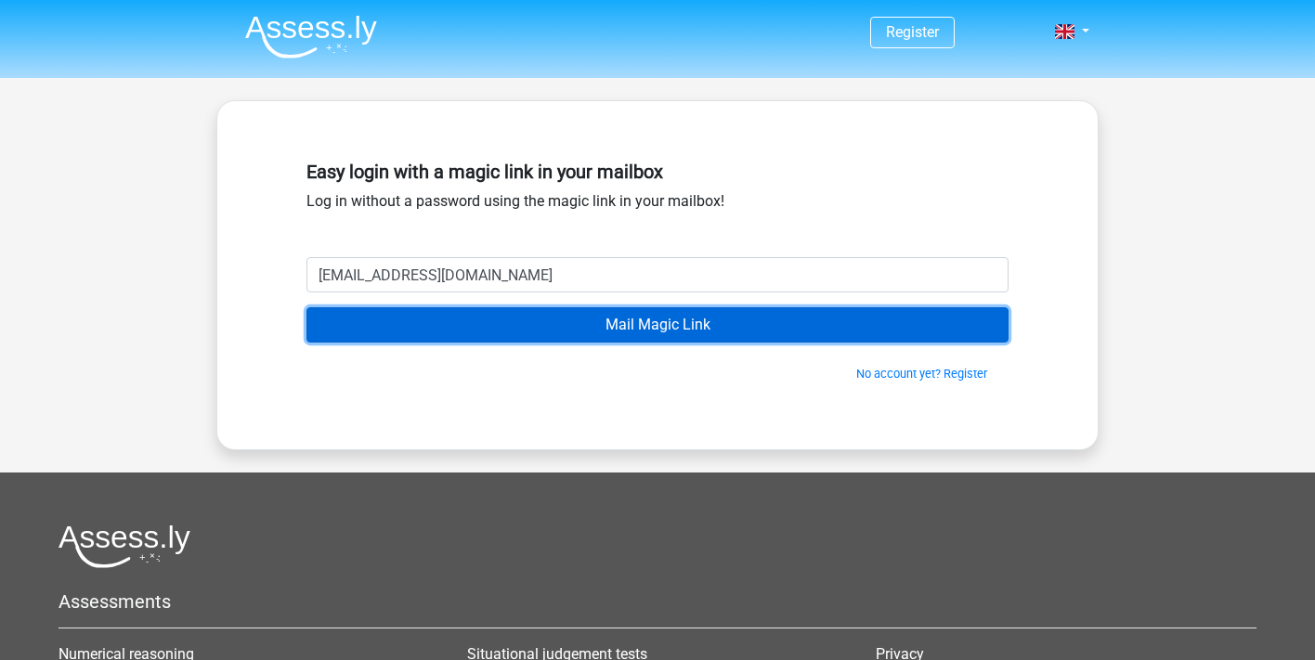
click at [458, 332] on input "Mail Magic Link" at bounding box center [658, 324] width 702 height 35
